Goal: Task Accomplishment & Management: Manage account settings

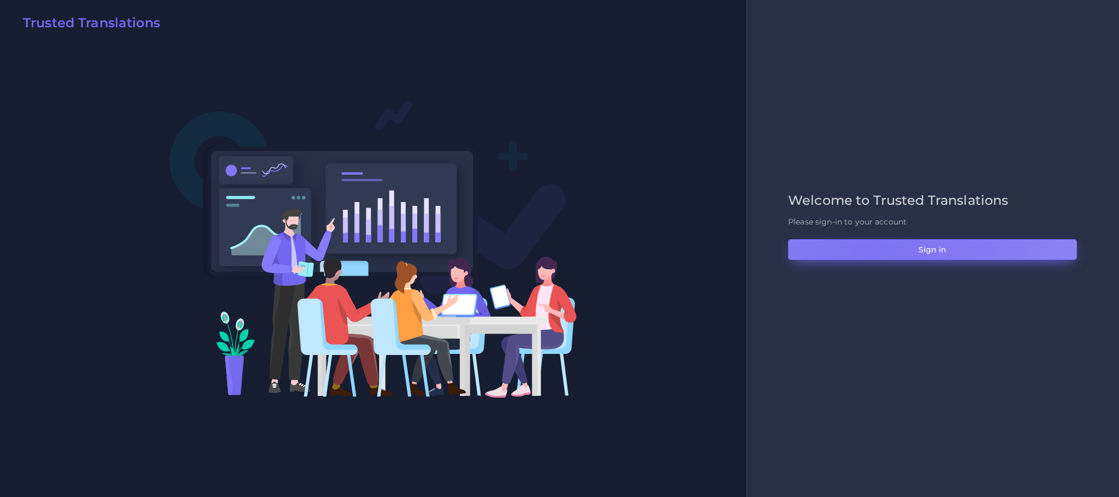
click at [872, 247] on button "Sign in" at bounding box center [932, 249] width 289 height 21
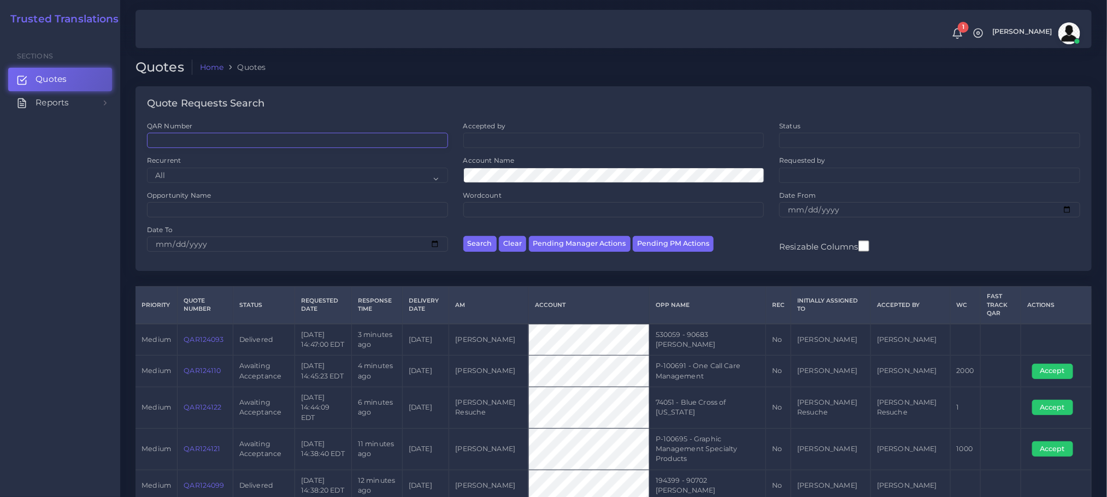
click at [272, 139] on input "QAR Number" at bounding box center [297, 140] width 301 height 15
paste input "QAR124081"
type input "QAR124081"
click at [463, 236] on button "Search" at bounding box center [479, 244] width 33 height 16
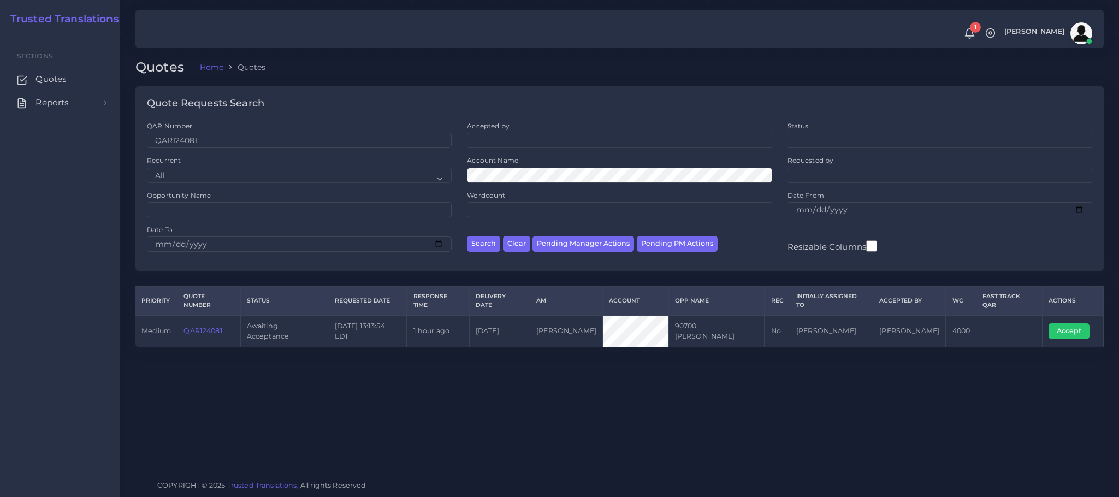
click at [194, 327] on link "QAR124081" at bounding box center [203, 331] width 39 height 8
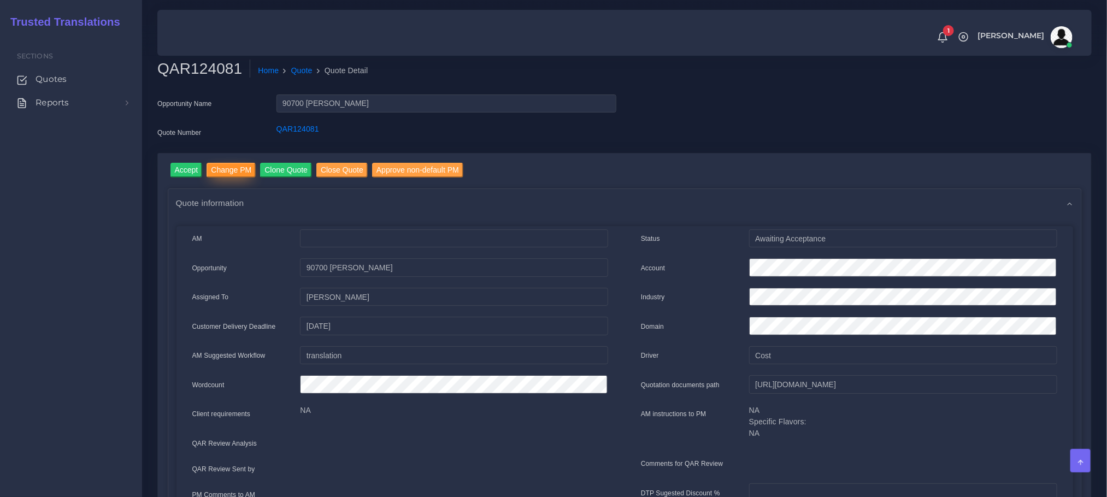
click at [220, 166] on input "Change PM" at bounding box center [230, 170] width 49 height 15
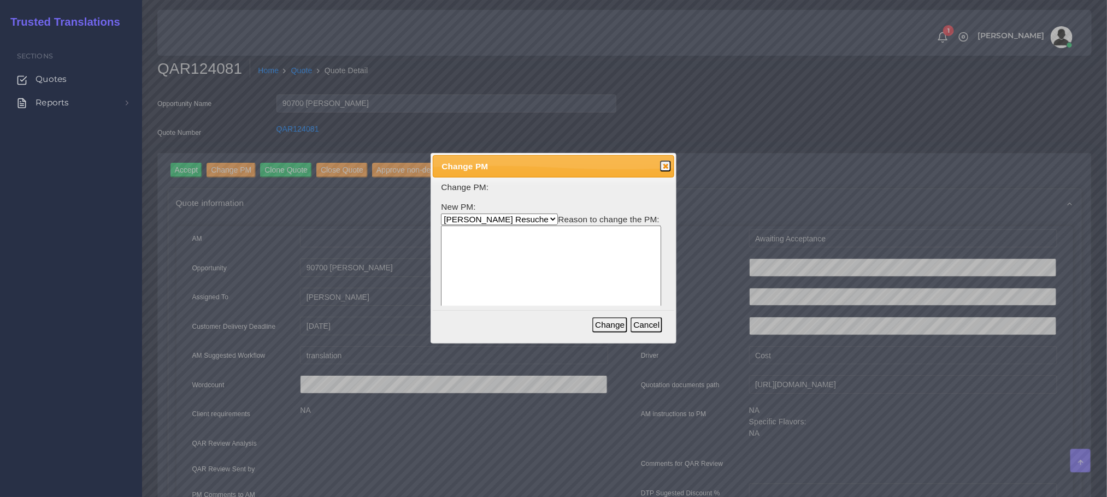
click at [496, 215] on select "Aldana Resuche Ana Whitby PM Beatriz Lacerda Dana Rossi Diego Leotta Gabriela S…" at bounding box center [499, 219] width 117 height 11
select select "ec861b7b-650a-131b-9f23-6026f33dfb44"
click at [441, 214] on select "Aldana Resuche Ana Whitby PM Beatriz Lacerda Dana Rossi Diego Leotta Gabriela S…" at bounding box center [499, 219] width 117 height 11
click at [548, 259] on textarea at bounding box center [551, 278] width 220 height 104
type textarea "V"
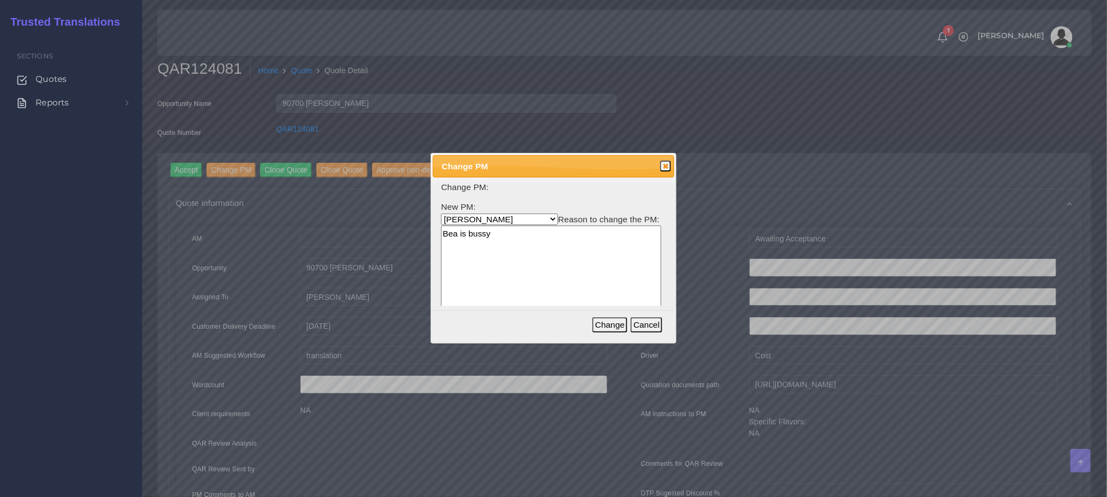
type textarea "Bea is bussy"
click at [607, 326] on button "Change" at bounding box center [609, 324] width 35 height 15
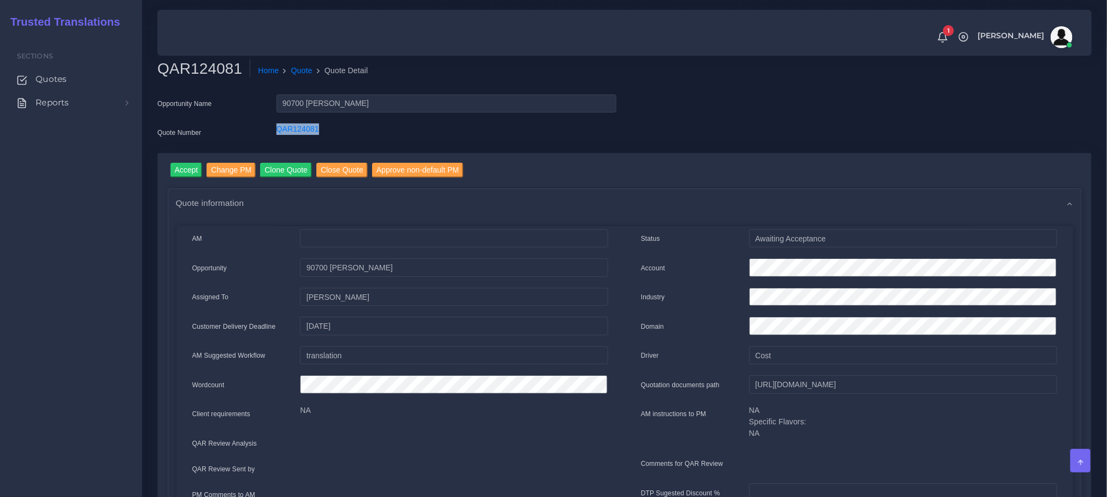
drag, startPoint x: 312, startPoint y: 120, endPoint x: 263, endPoint y: 138, distance: 52.4
click at [269, 119] on div "Opportunity Name 90700 Ana Rodriguez Quote Number QAR124081" at bounding box center [386, 123] width 475 height 58
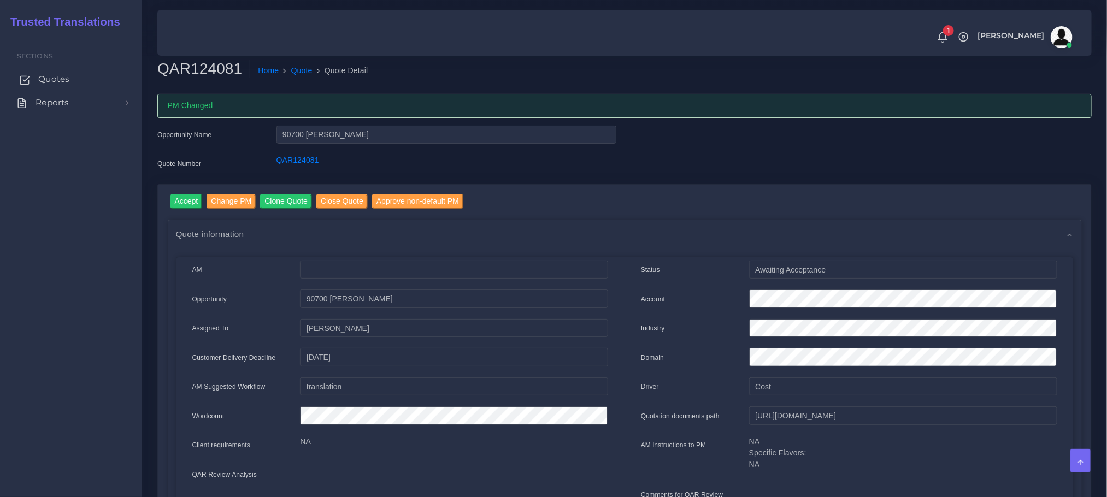
click at [44, 82] on span "Quotes" at bounding box center [53, 79] width 31 height 12
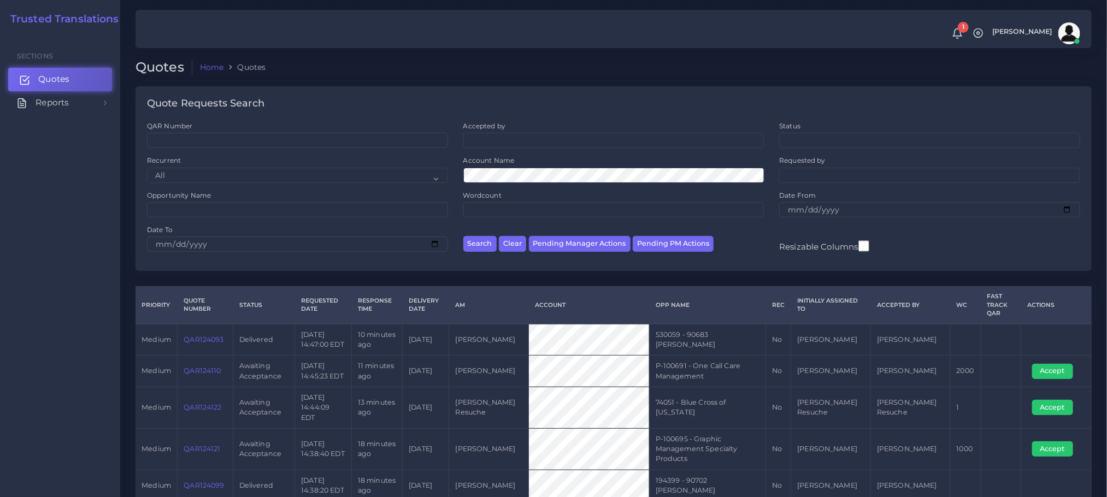
click at [48, 82] on span "Quotes" at bounding box center [53, 79] width 31 height 12
